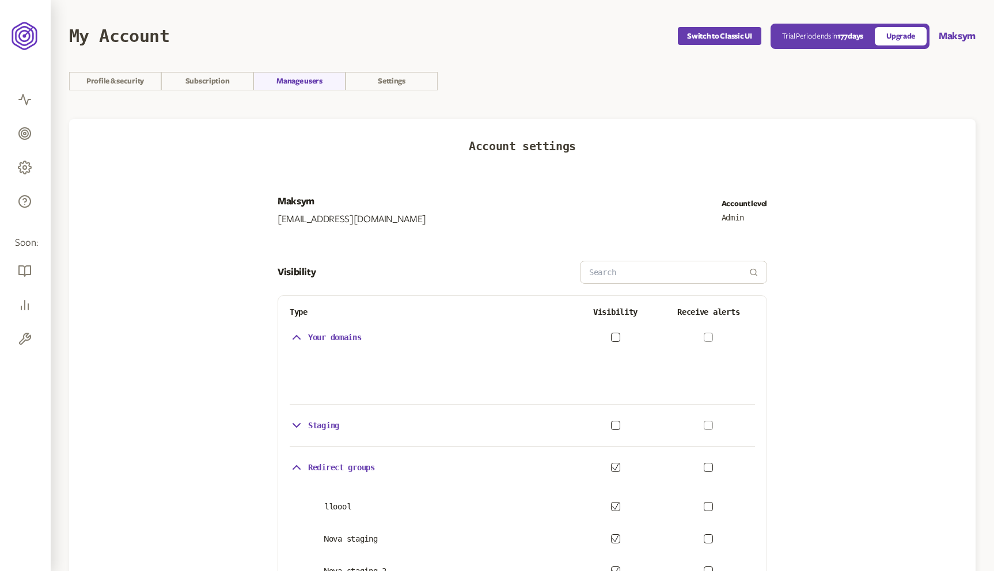
click at [580, 73] on section "Profile & security Subscription Manage users Settings" at bounding box center [522, 81] width 907 height 18
click at [426, 195] on div "Maksym email-email8@gmail.com Account level Admin" at bounding box center [523, 211] width 490 height 32
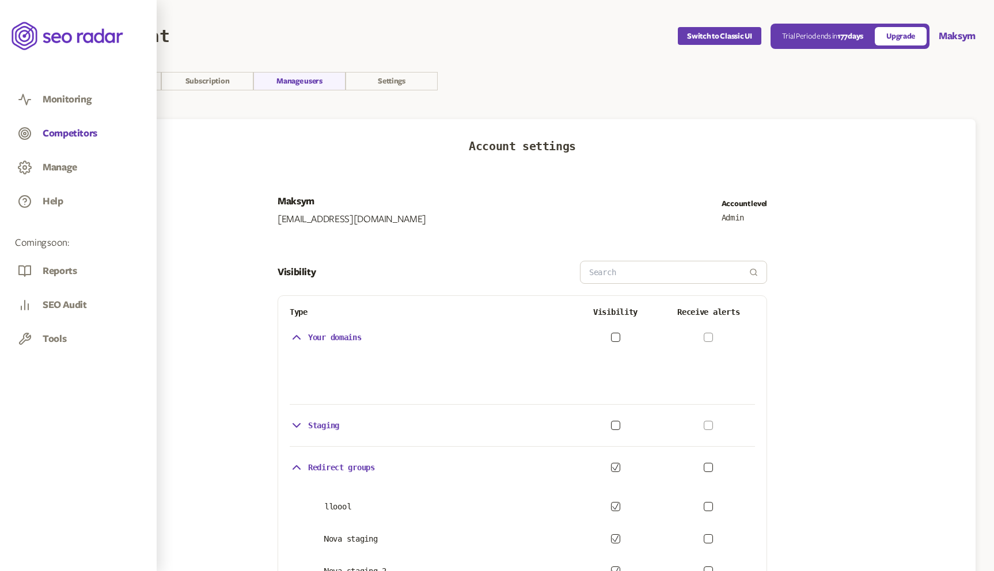
click at [67, 136] on button "Competitors" at bounding box center [70, 133] width 55 height 13
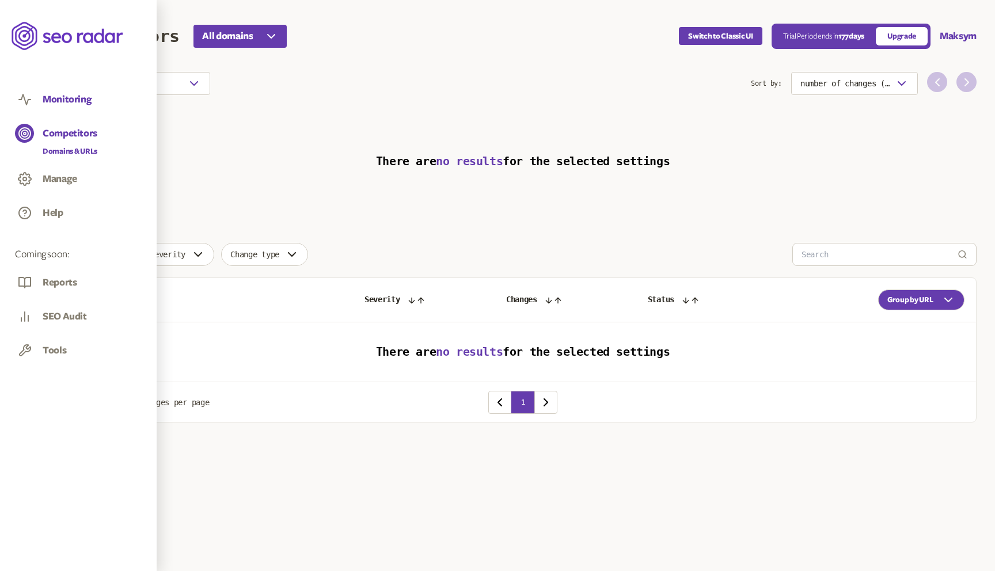
click at [54, 102] on button "Monitoring" at bounding box center [67, 99] width 49 height 13
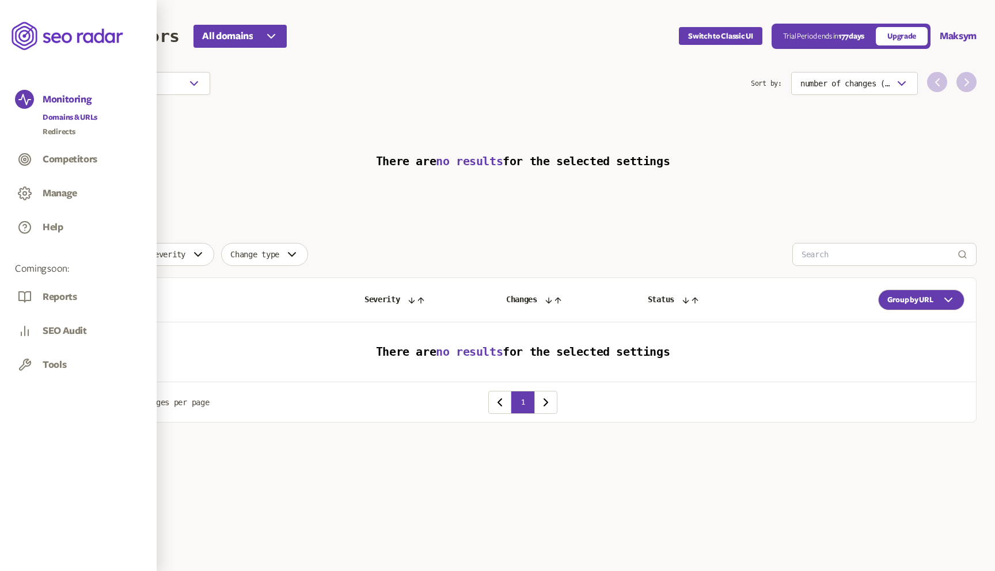
click at [55, 123] on link "Domains & URLs" at bounding box center [70, 118] width 55 height 12
click at [55, 131] on link "Redirects" at bounding box center [70, 132] width 55 height 12
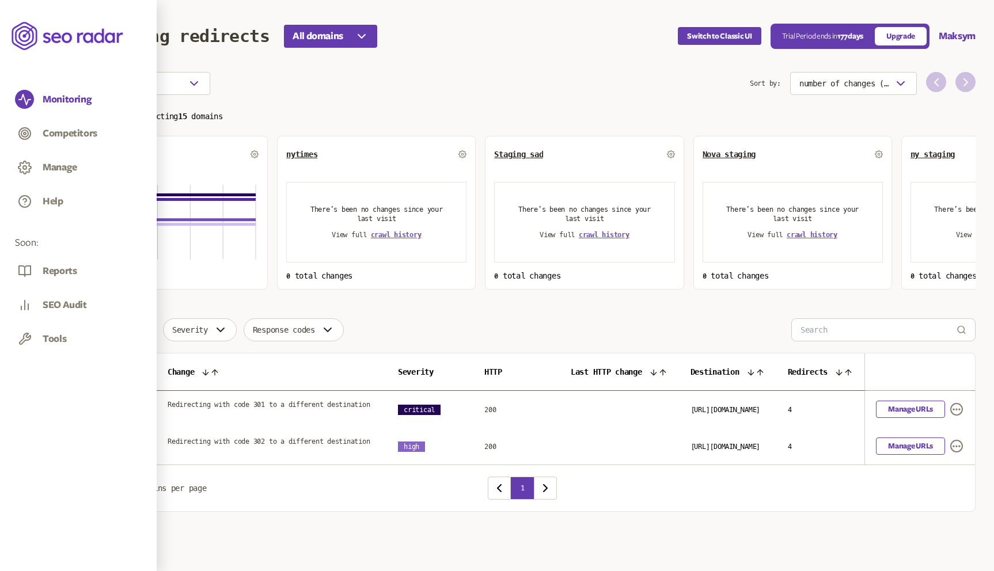
click at [114, 156] on span "peppered" at bounding box center [96, 154] width 36 height 9
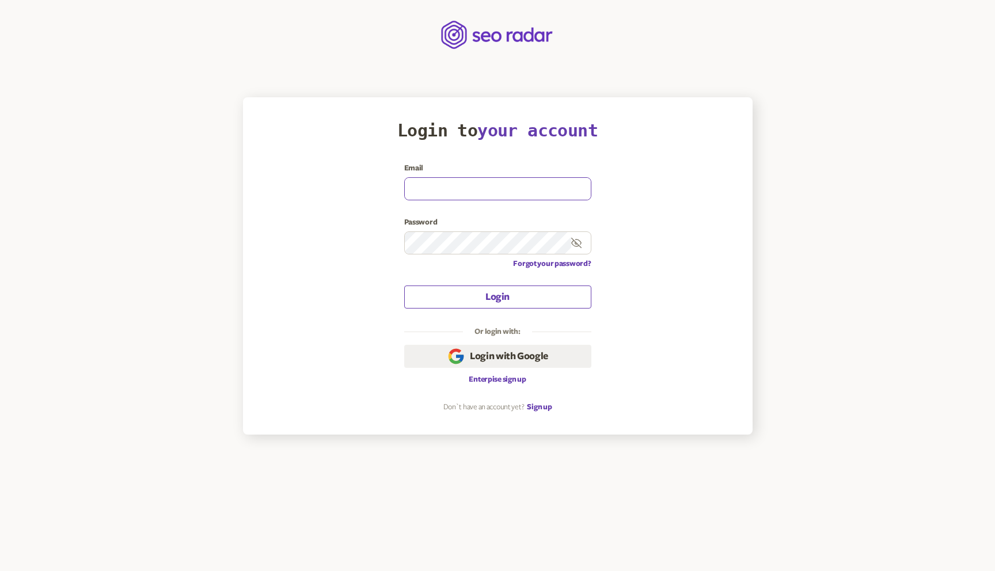
type input "[EMAIL_ADDRESS][DOMAIN_NAME]"
click at [423, 291] on button "Login" at bounding box center [497, 297] width 187 height 23
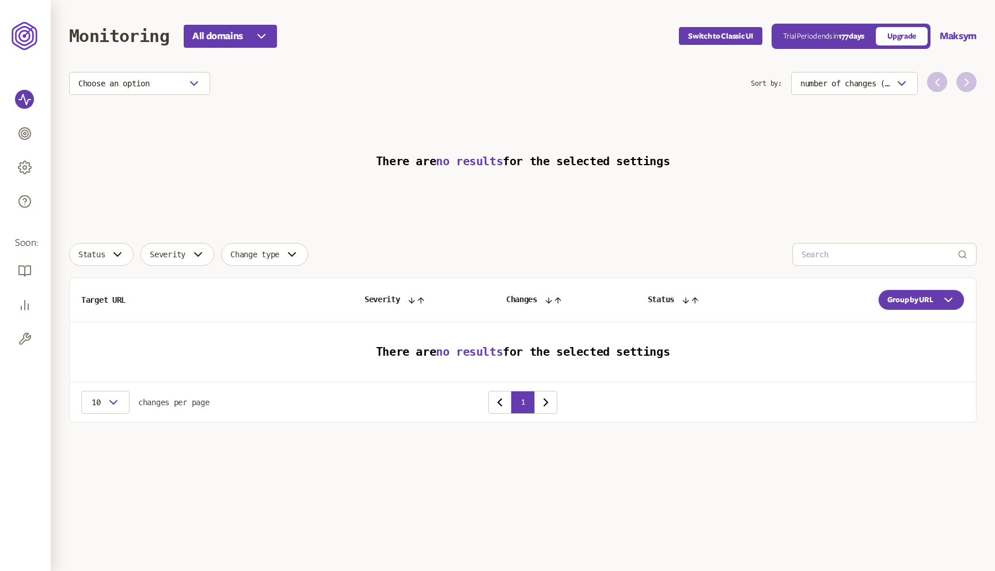
click at [366, 102] on section "Choose an option Sort by: number of changes (high-low) There are no results for…" at bounding box center [523, 143] width 908 height 142
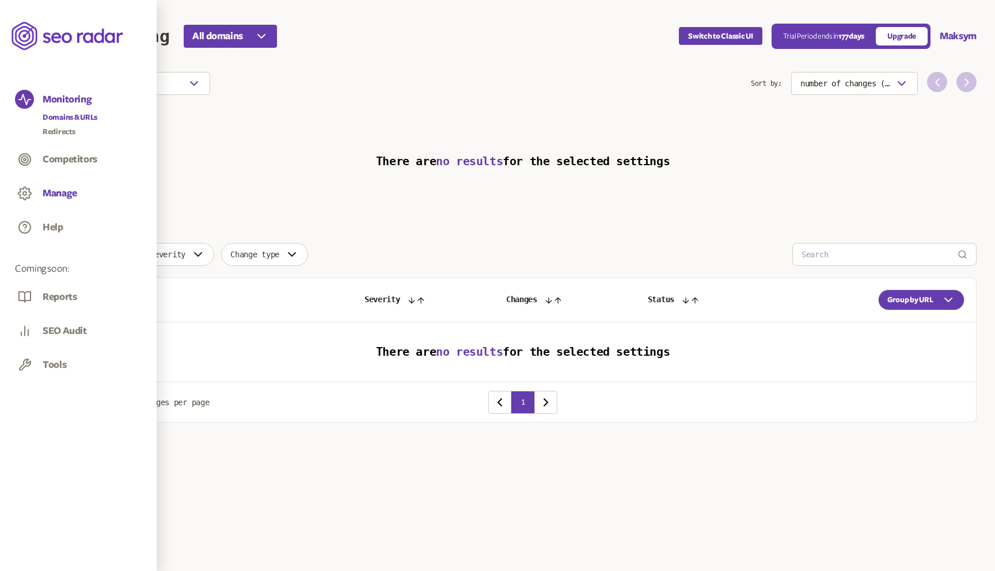
click at [58, 195] on button "Manage" at bounding box center [60, 193] width 35 height 13
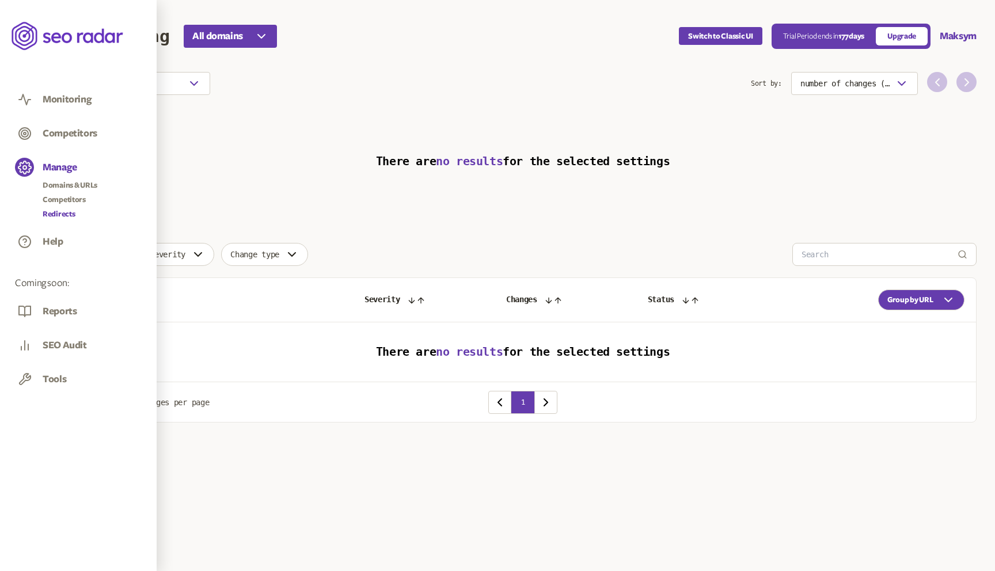
click at [59, 215] on link "Redirects" at bounding box center [70, 214] width 55 height 12
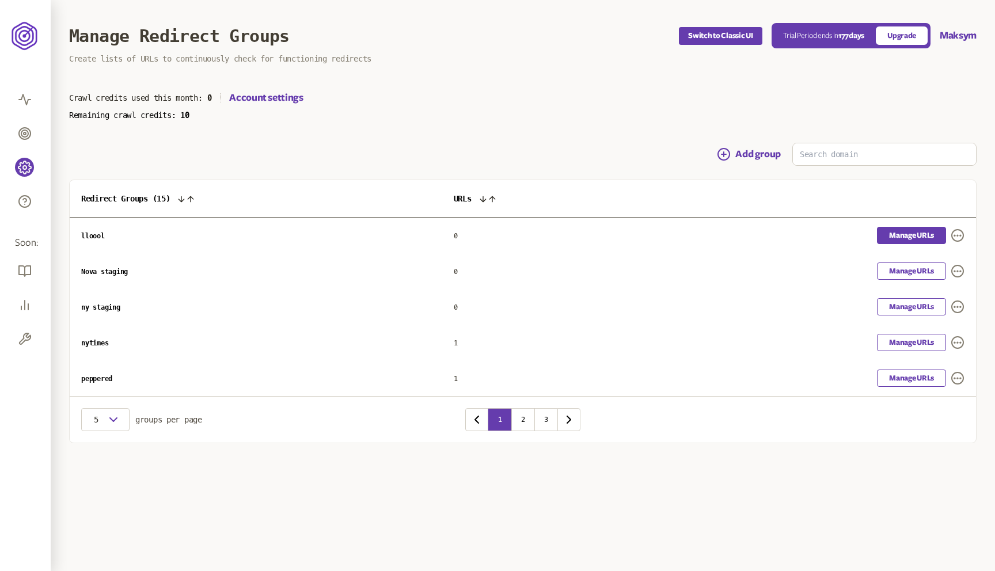
click at [879, 237] on link "Manage URLs" at bounding box center [911, 235] width 69 height 17
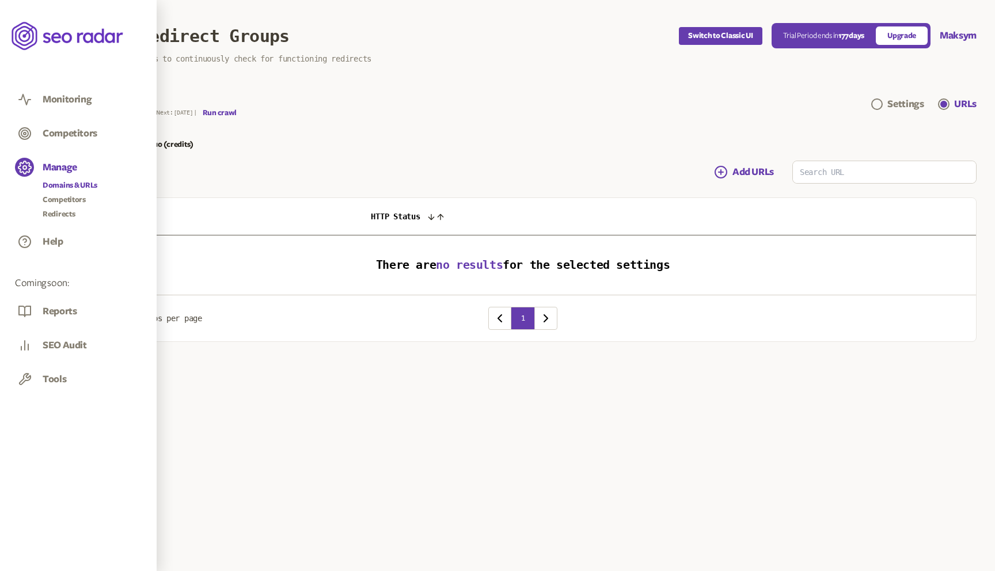
click at [55, 186] on link "Domains & URLs" at bounding box center [70, 186] width 55 height 12
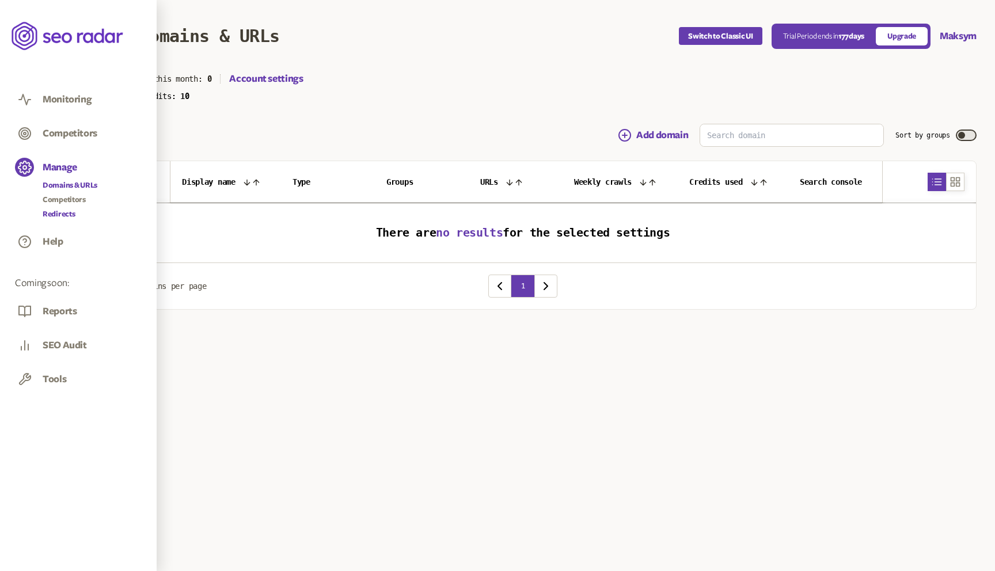
click at [56, 217] on link "Redirects" at bounding box center [70, 214] width 55 height 12
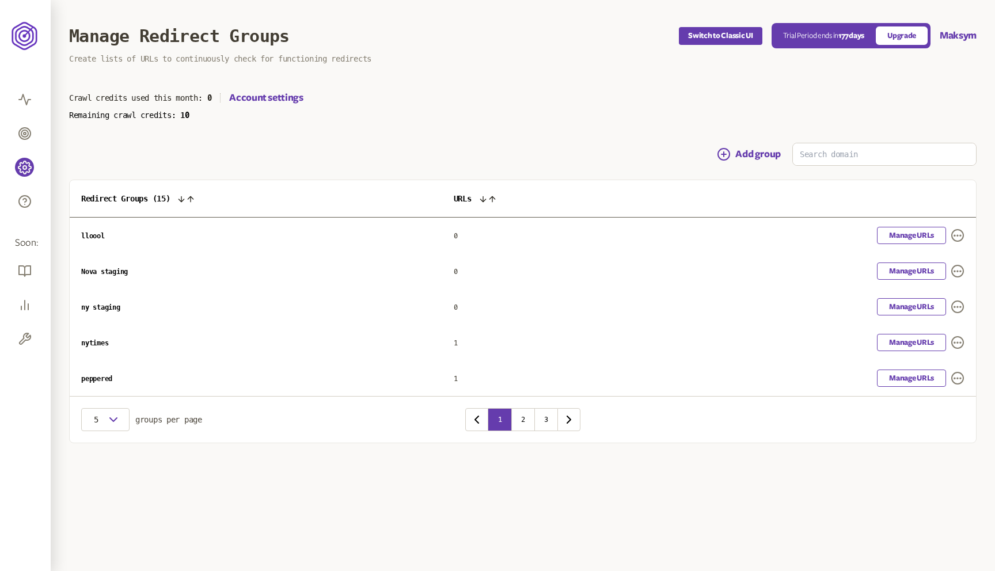
click at [222, 157] on div "Add group" at bounding box center [523, 154] width 908 height 23
click at [199, 157] on div "Add group" at bounding box center [523, 154] width 908 height 23
click at [247, 153] on div "Add group" at bounding box center [523, 154] width 908 height 23
click at [342, 102] on div "Crawl credits used this month: 0 Account settings" at bounding box center [523, 98] width 908 height 14
click at [277, 104] on link "Account settings" at bounding box center [266, 98] width 74 height 14
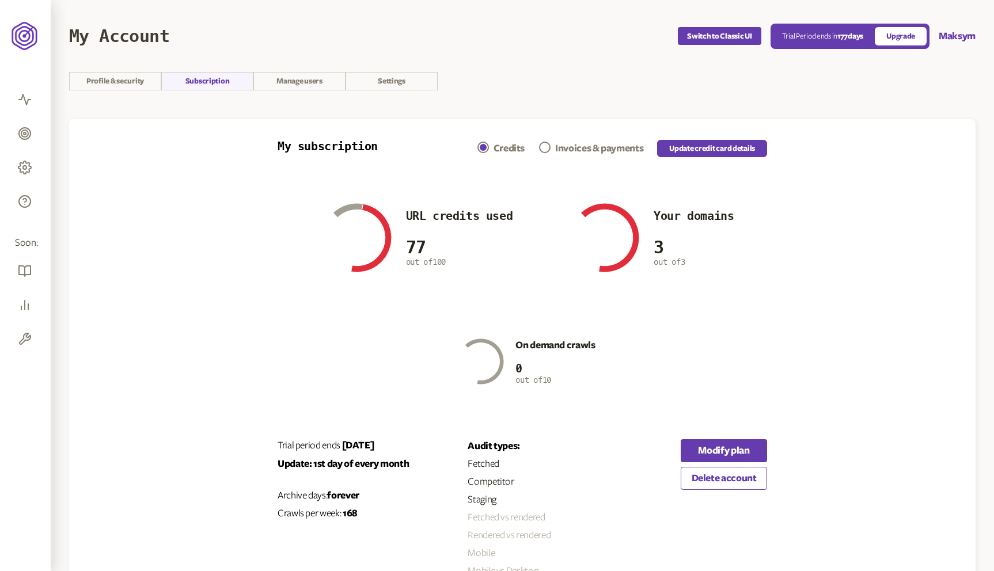
click at [290, 91] on section "My Account Switch to Classic UI Trial Period ends [DATE] Upgrade Maksym Profile…" at bounding box center [522, 319] width 943 height 639
click at [307, 86] on link "Manage users" at bounding box center [299, 81] width 92 height 18
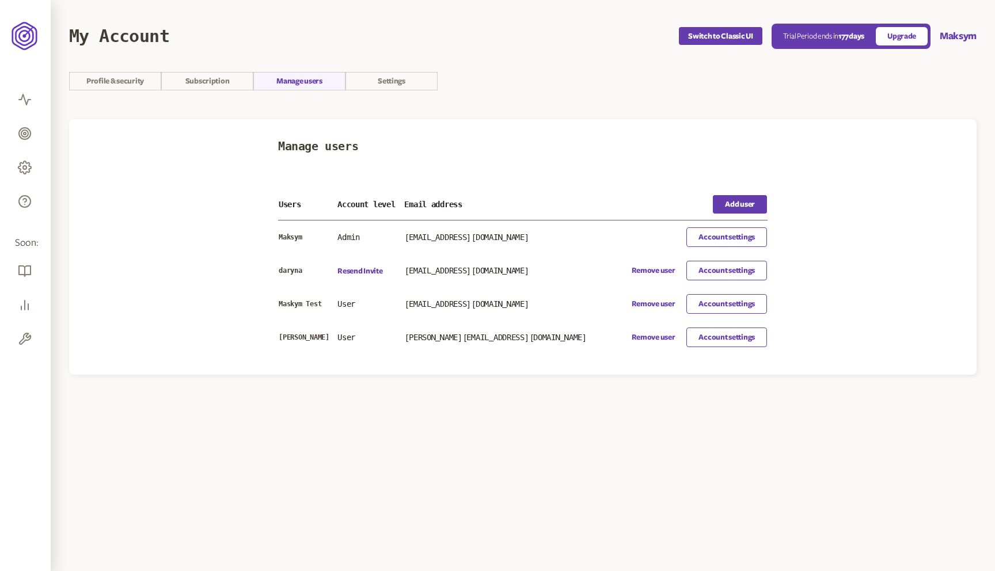
click at [458, 305] on p "[EMAIL_ADDRESS][DOMAIN_NAME]" at bounding box center [507, 303] width 207 height 9
click at [465, 150] on h3 "Manage users" at bounding box center [523, 146] width 490 height 13
